Goal: Book appointment/travel/reservation

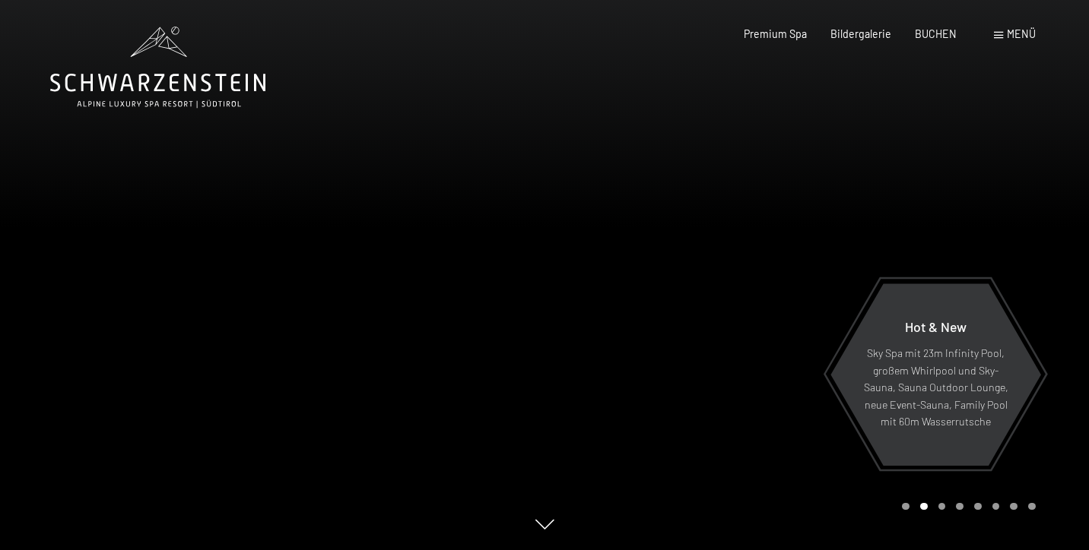
click at [999, 36] on span at bounding box center [998, 35] width 9 height 7
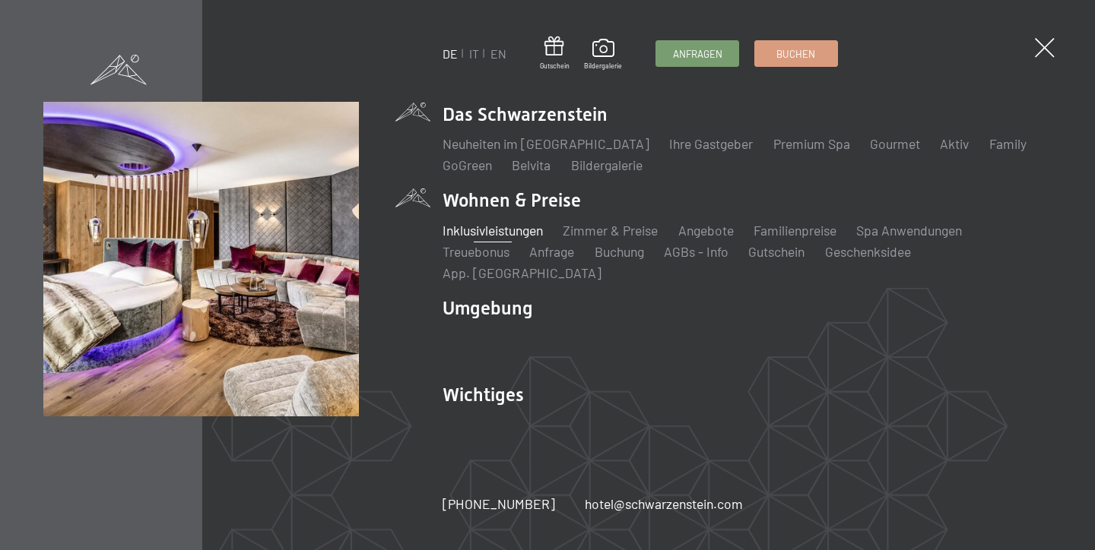
click at [528, 239] on link "Inklusivleistungen" at bounding box center [492, 230] width 100 height 17
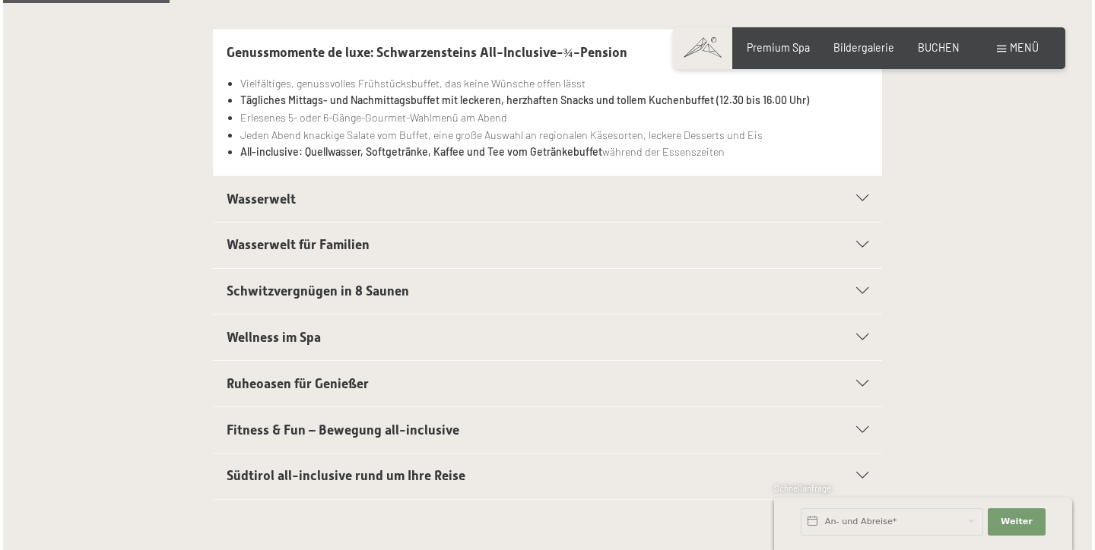
scroll to position [391, 0]
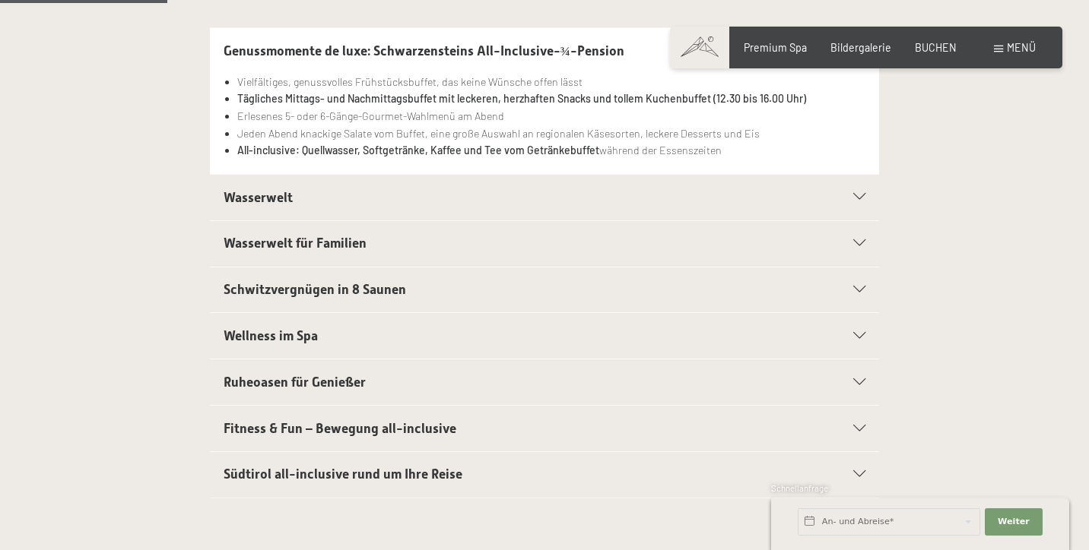
click at [855, 189] on div "Wasserwelt" at bounding box center [545, 198] width 642 height 46
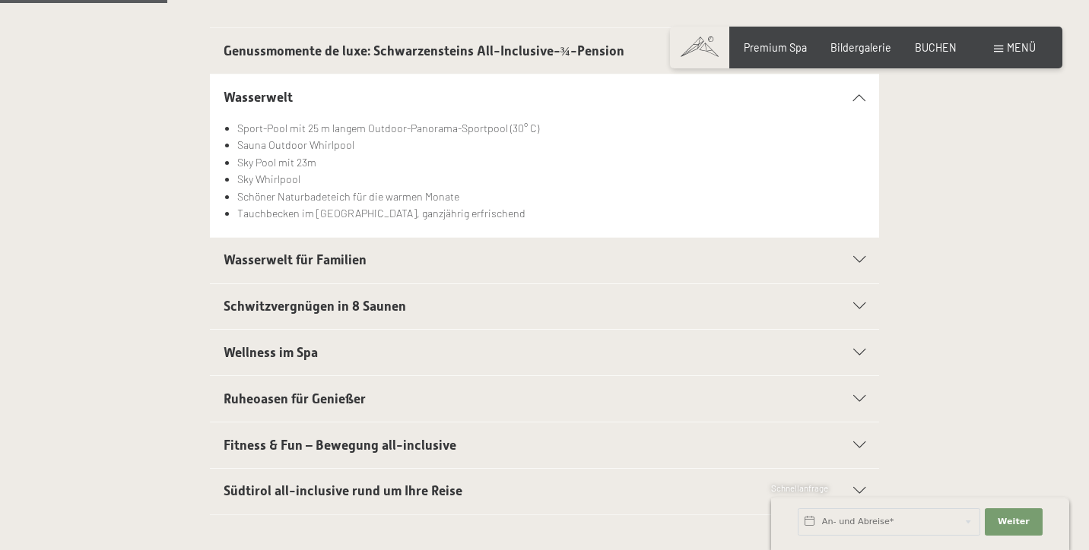
click at [860, 259] on icon at bounding box center [859, 260] width 12 height 7
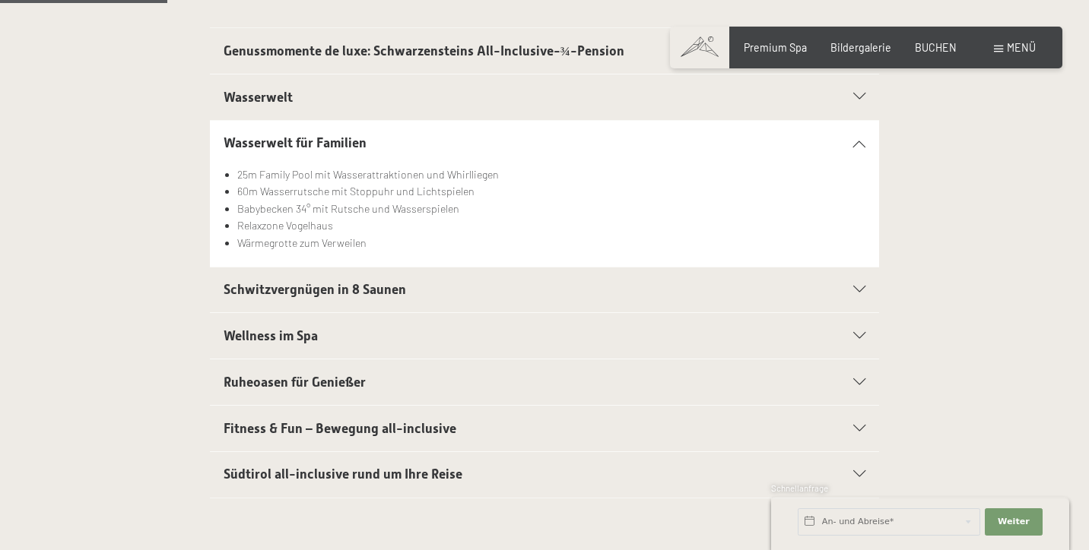
click at [854, 290] on icon at bounding box center [859, 290] width 12 height 7
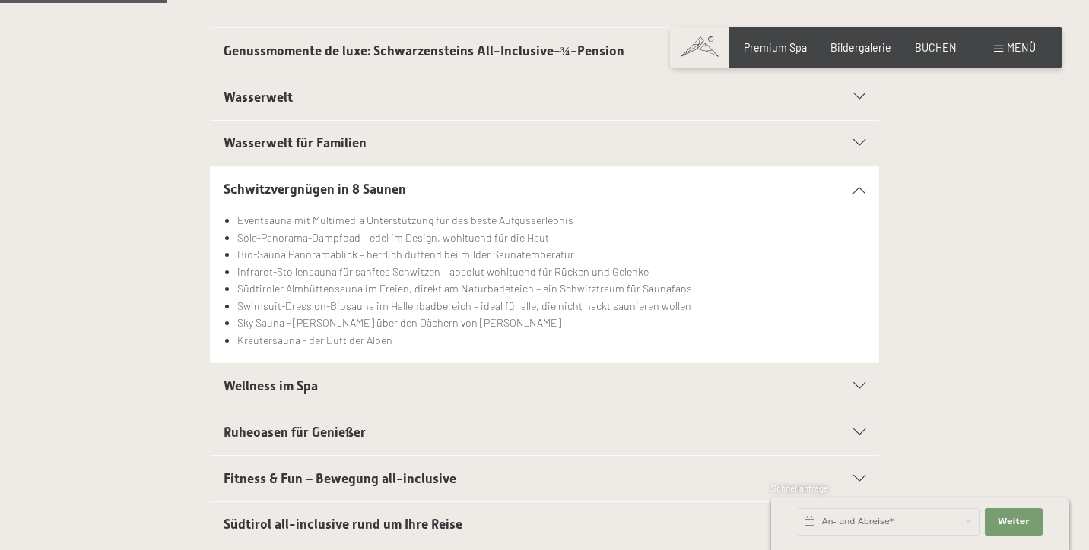
click at [858, 423] on div "Ruheoasen für Genießer" at bounding box center [545, 433] width 642 height 46
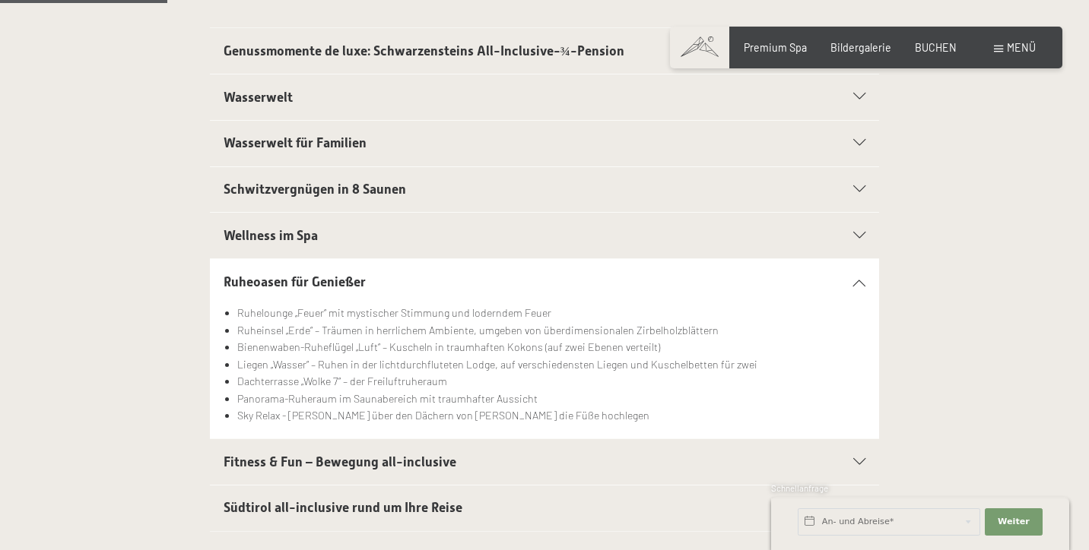
click at [994, 49] on span at bounding box center [998, 49] width 9 height 7
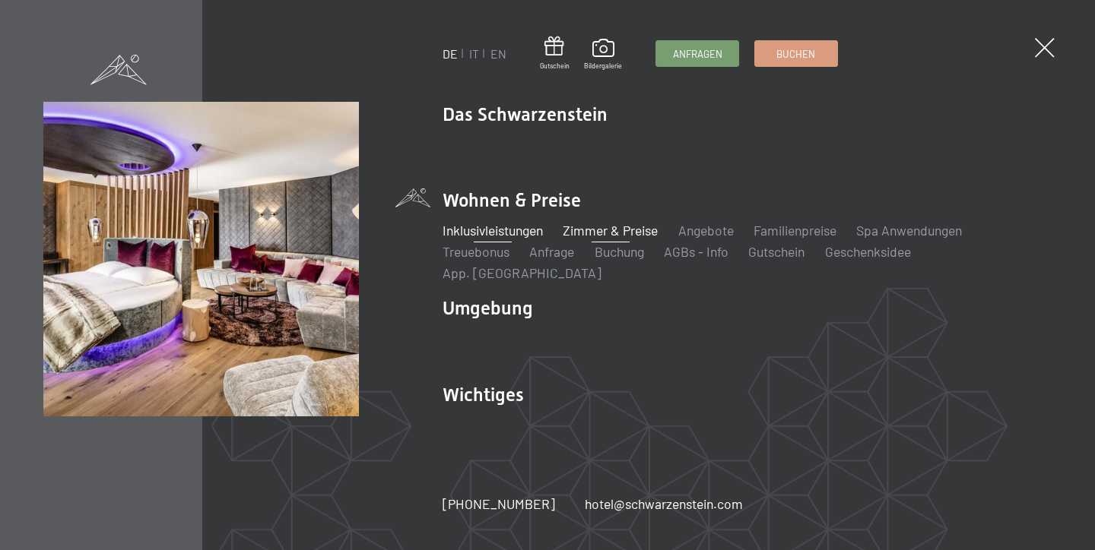
click at [618, 239] on link "Zimmer & Preise" at bounding box center [610, 230] width 95 height 17
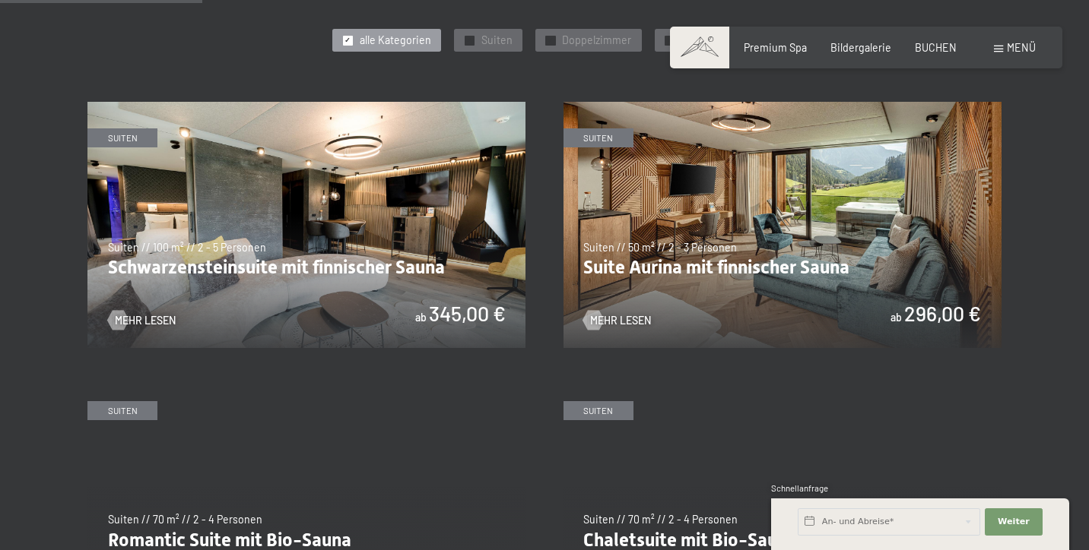
scroll to position [787, 0]
